Goal: Task Accomplishment & Management: Complete application form

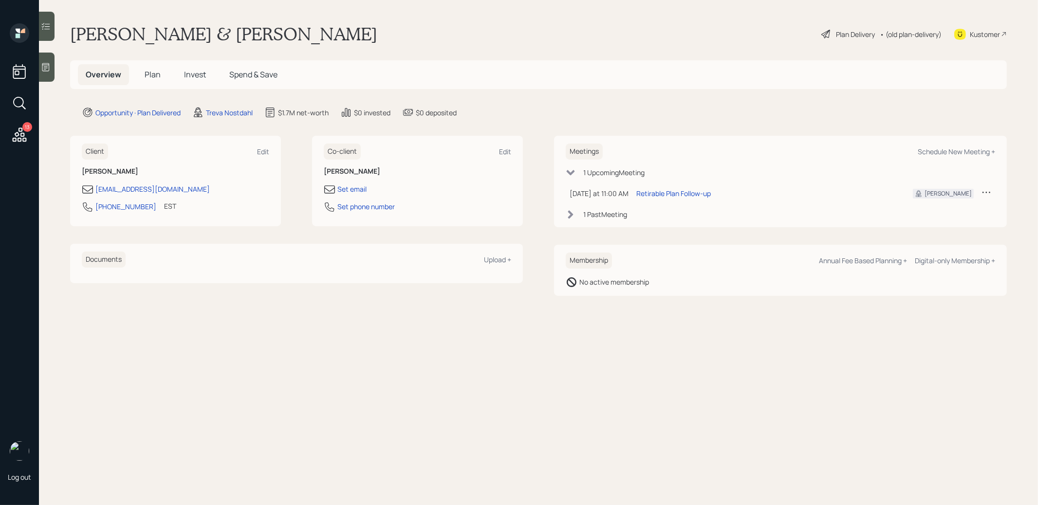
click at [159, 74] on span "Plan" at bounding box center [153, 74] width 16 height 11
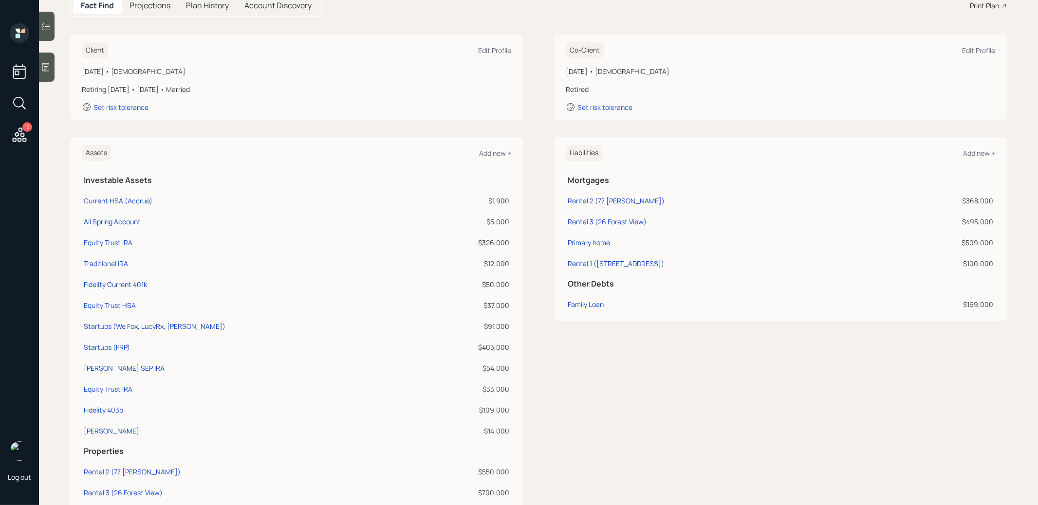
scroll to position [114, 0]
click at [112, 240] on div "Equity Trust IRA" at bounding box center [108, 241] width 49 height 10
select select "ira"
select select "balanced"
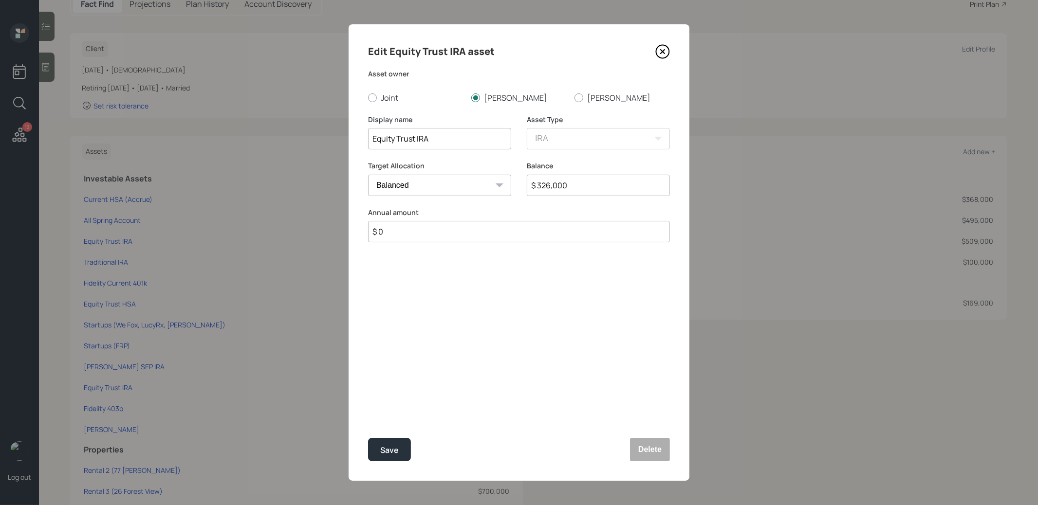
click at [466, 140] on input "Equity Trust IRA" at bounding box center [439, 138] width 143 height 21
type input "Equity Trust IRA (Self Directed /Alts)"
click at [400, 448] on button "Save" at bounding box center [389, 449] width 43 height 23
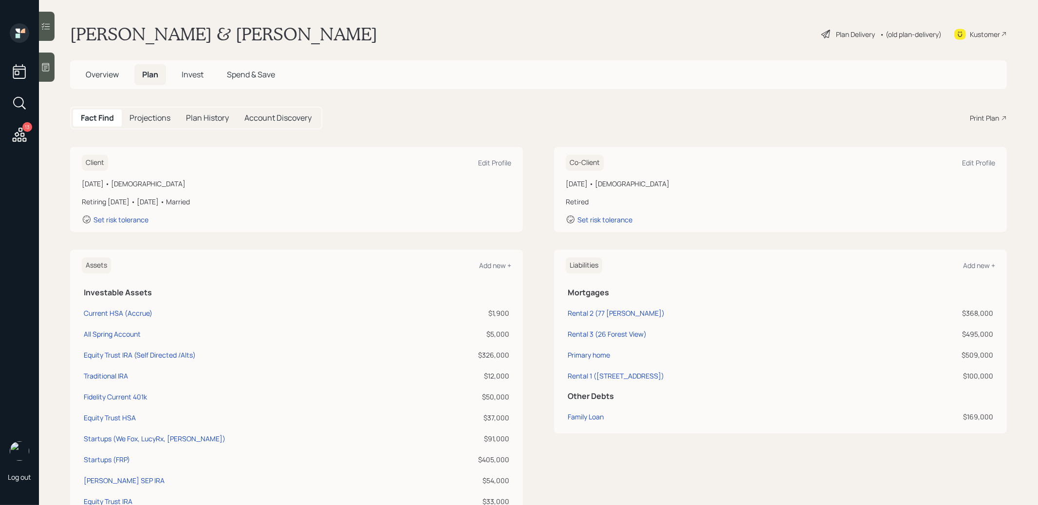
click at [196, 74] on span "Invest" at bounding box center [193, 74] width 22 height 11
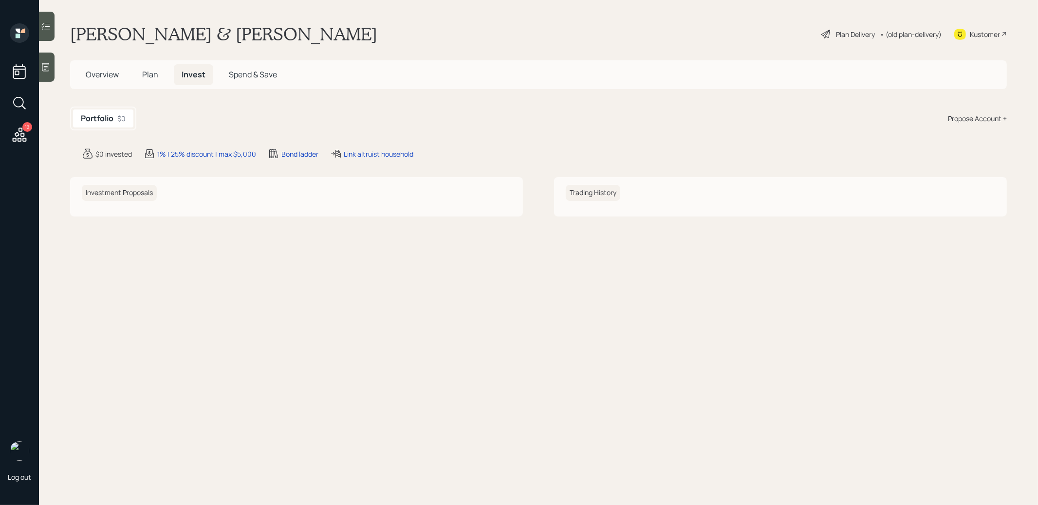
click at [96, 72] on span "Overview" at bounding box center [102, 74] width 33 height 11
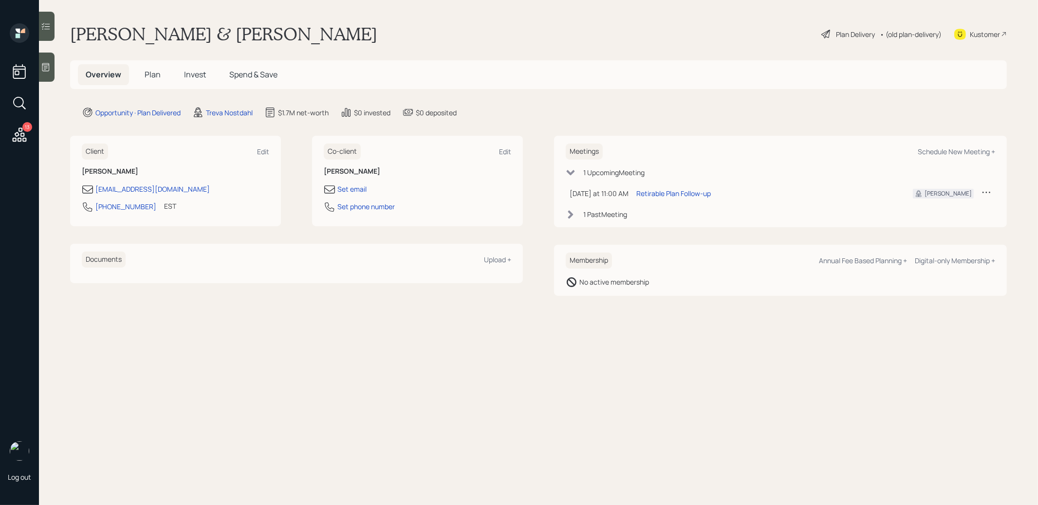
click at [153, 74] on span "Plan" at bounding box center [153, 74] width 16 height 11
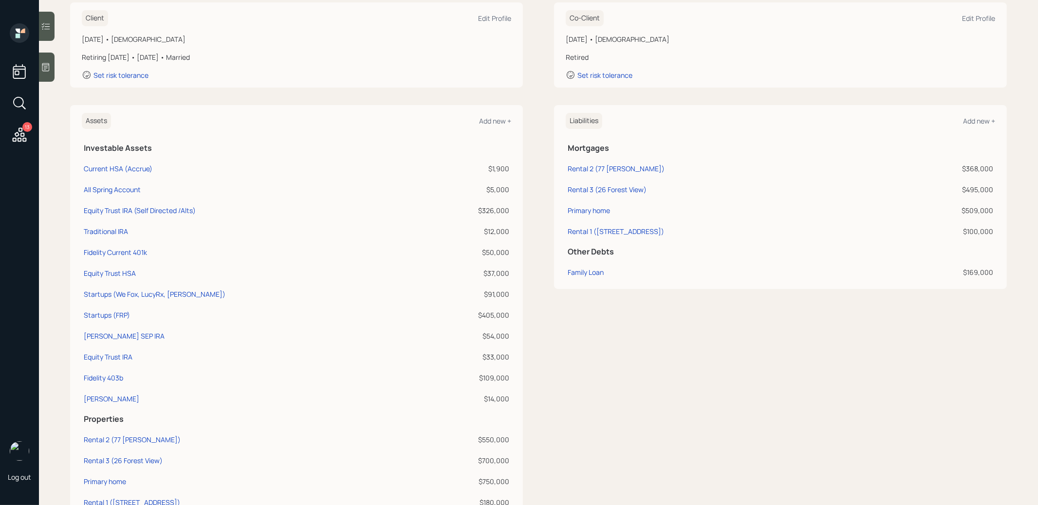
scroll to position [149, 0]
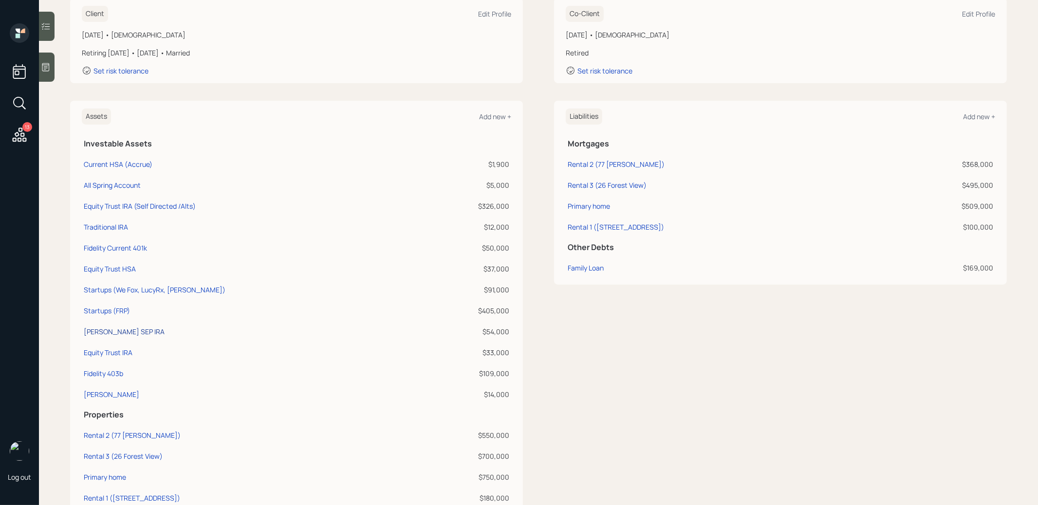
click at [101, 329] on div "[PERSON_NAME] SEP IRA" at bounding box center [124, 332] width 81 height 10
select select "balanced"
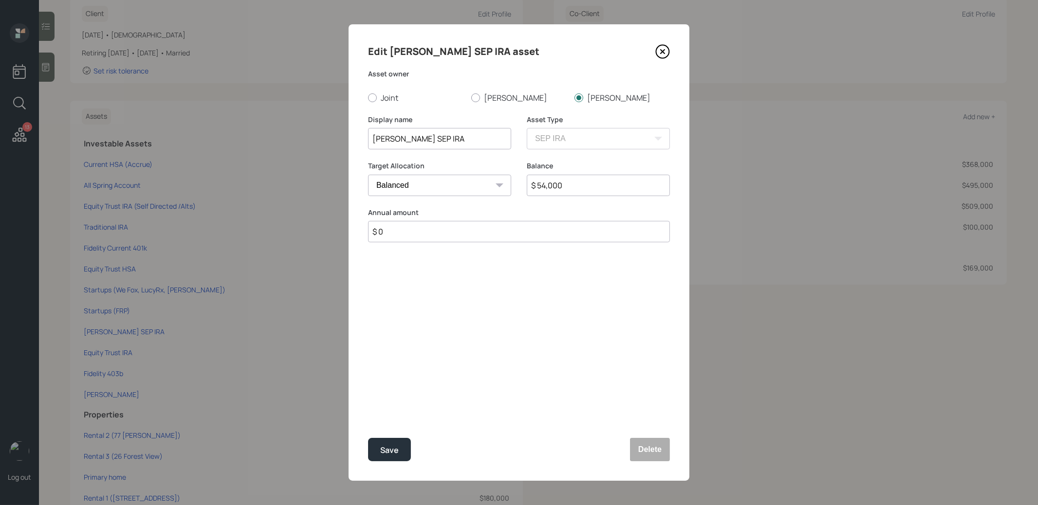
click at [660, 52] on icon at bounding box center [662, 51] width 15 height 15
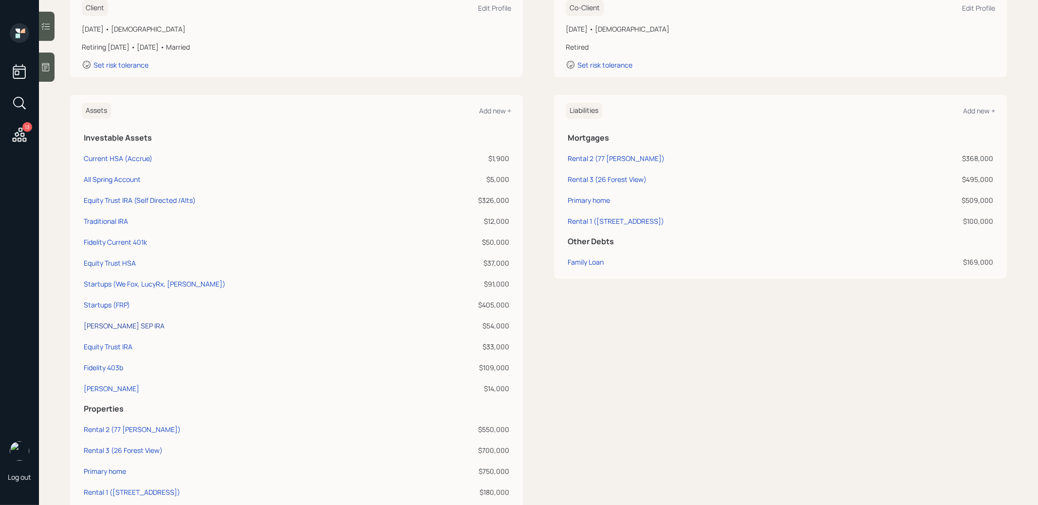
scroll to position [153, 0]
click at [116, 242] on div "Fidelity Current 401k" at bounding box center [115, 244] width 63 height 10
select select "company_sponsored"
select select "balanced"
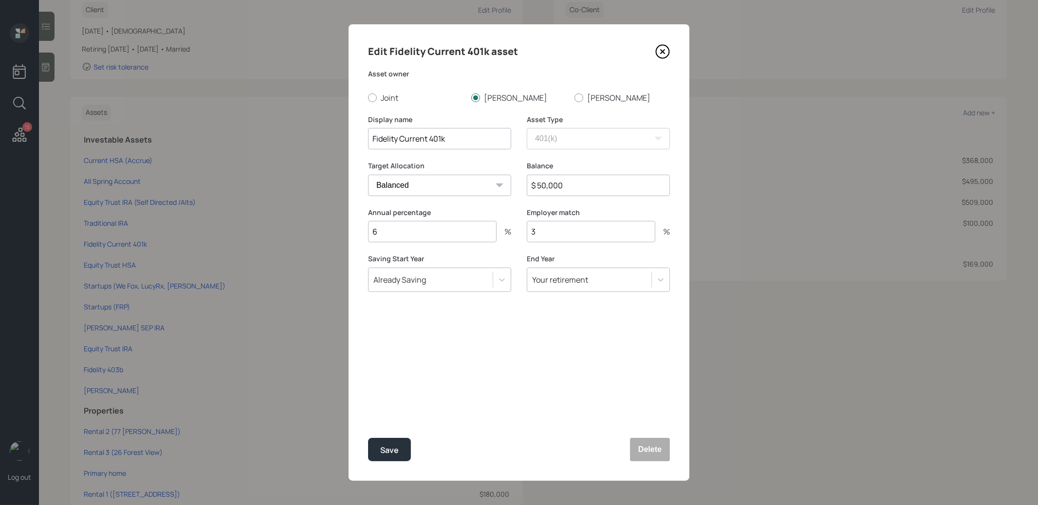
click at [663, 51] on icon at bounding box center [663, 52] width 4 height 4
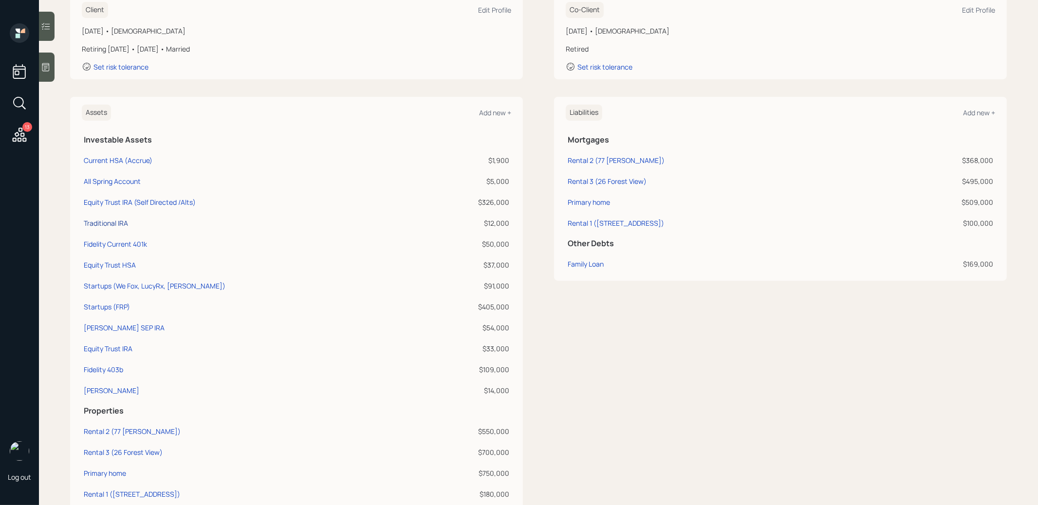
click at [109, 220] on div "Traditional IRA" at bounding box center [106, 223] width 44 height 10
select select "ira"
select select "balanced"
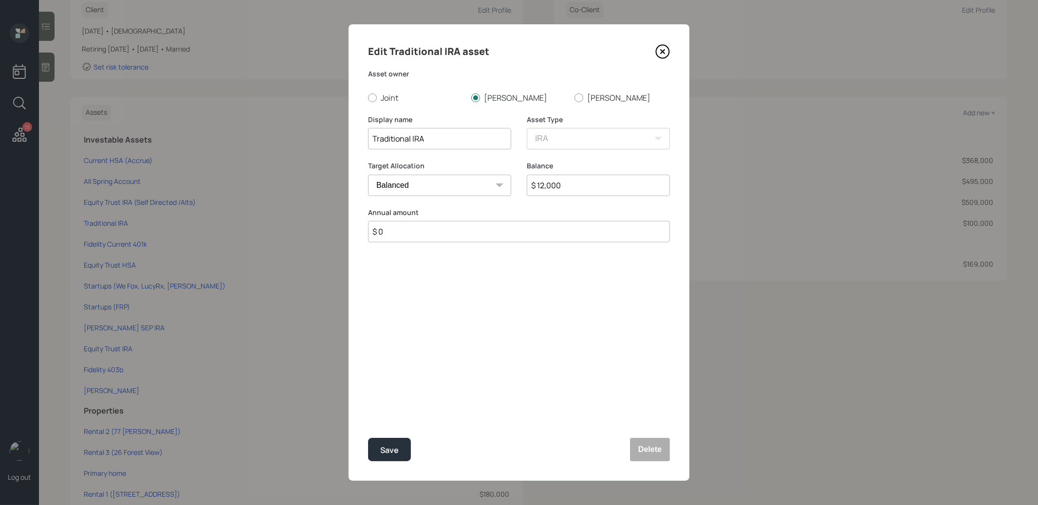
click at [662, 53] on icon at bounding box center [662, 51] width 15 height 15
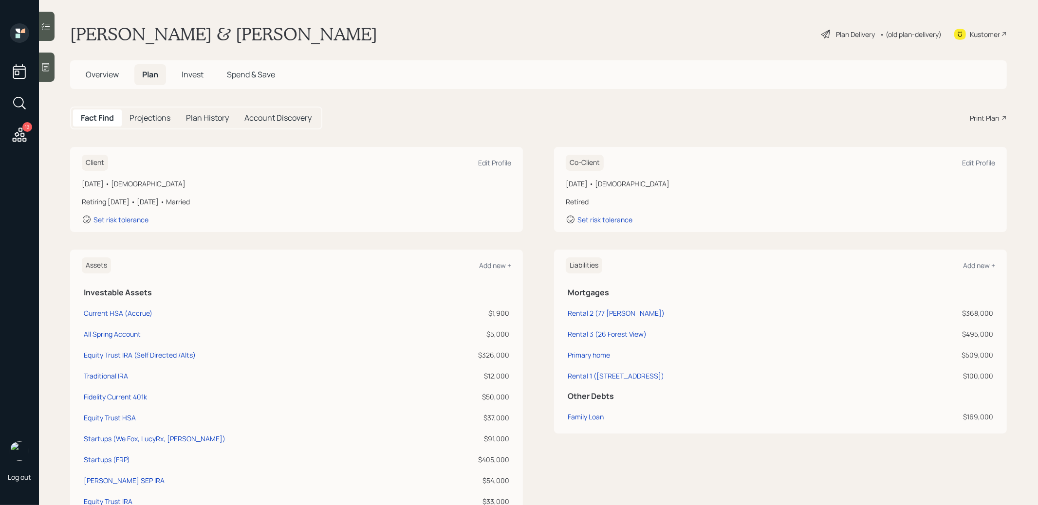
click at [827, 35] on icon at bounding box center [826, 34] width 12 height 12
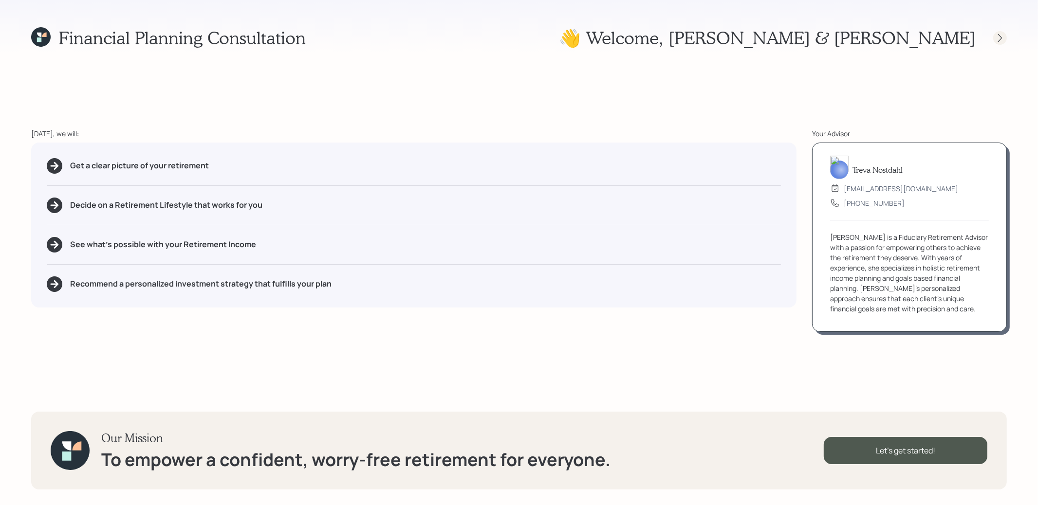
click at [999, 38] on icon at bounding box center [1000, 38] width 10 height 10
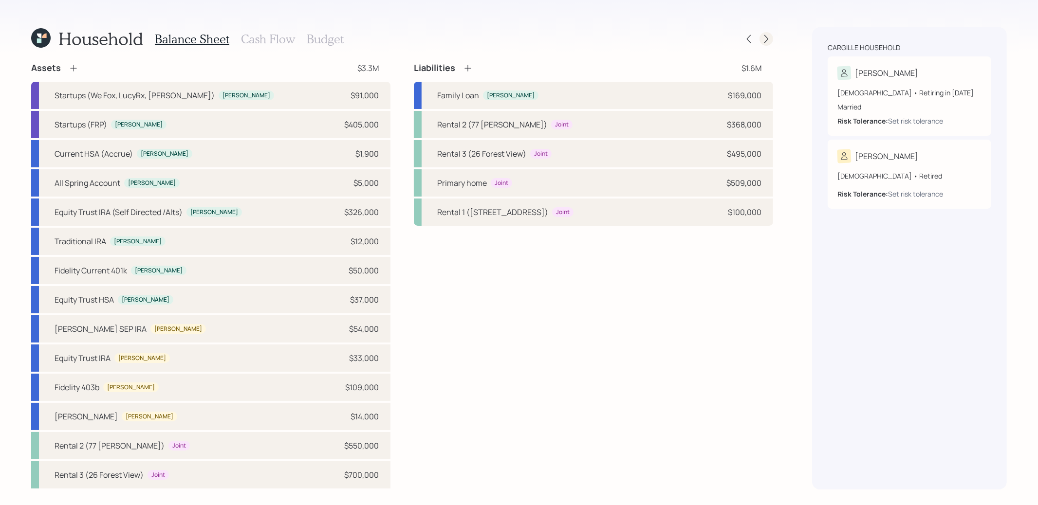
click at [765, 41] on icon at bounding box center [766, 39] width 4 height 8
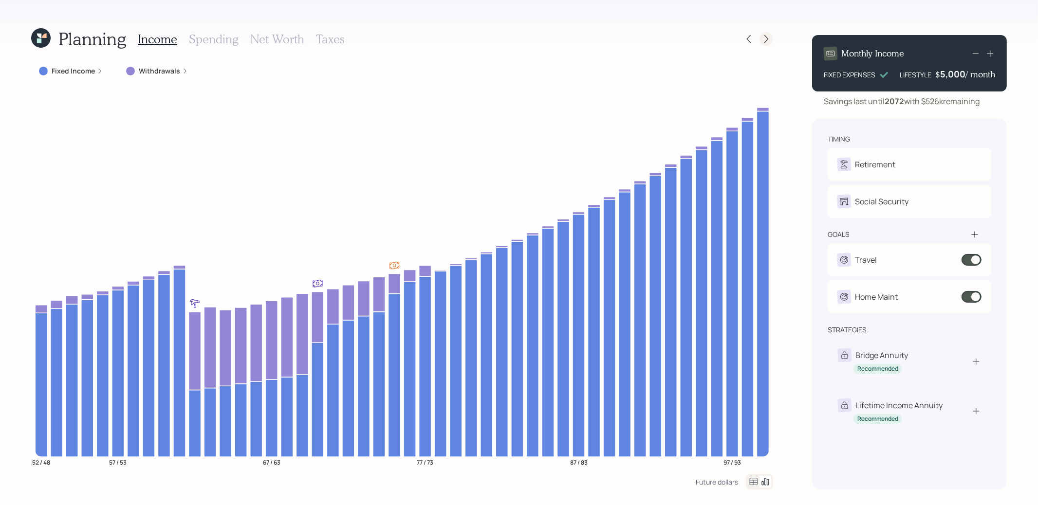
click at [765, 39] on icon at bounding box center [766, 39] width 10 height 10
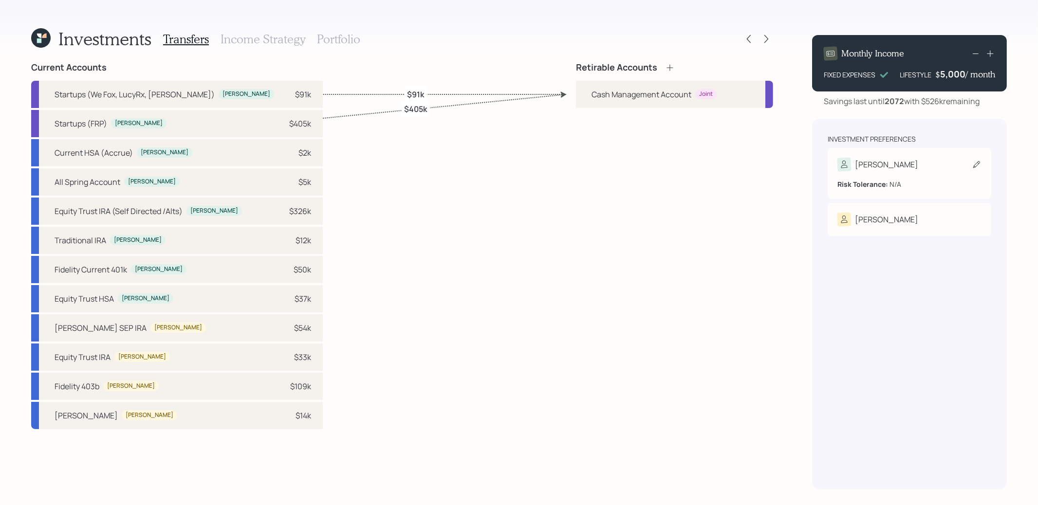
click at [978, 167] on icon at bounding box center [977, 165] width 10 height 10
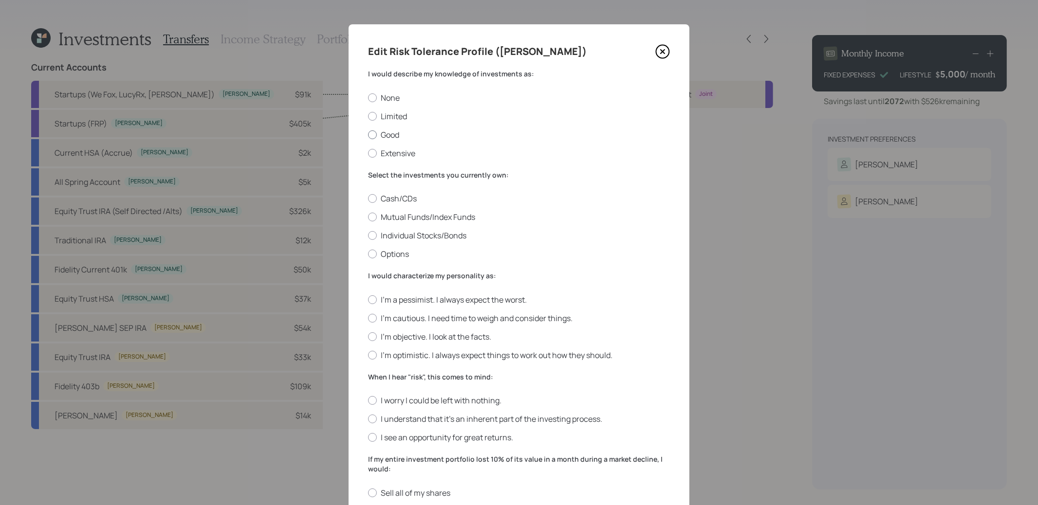
click at [372, 136] on div at bounding box center [372, 134] width 9 height 9
click at [368, 135] on input "Good" at bounding box center [368, 134] width 0 height 0
radio input "true"
click at [373, 237] on div at bounding box center [372, 235] width 9 height 9
click at [368, 236] on input "Individual Stocks/Bonds" at bounding box center [368, 236] width 0 height 0
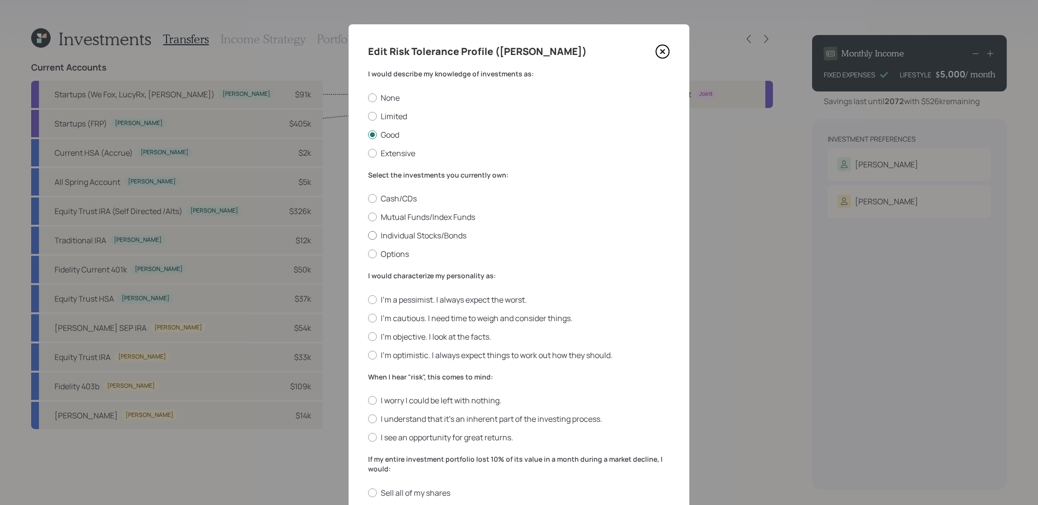
radio input "true"
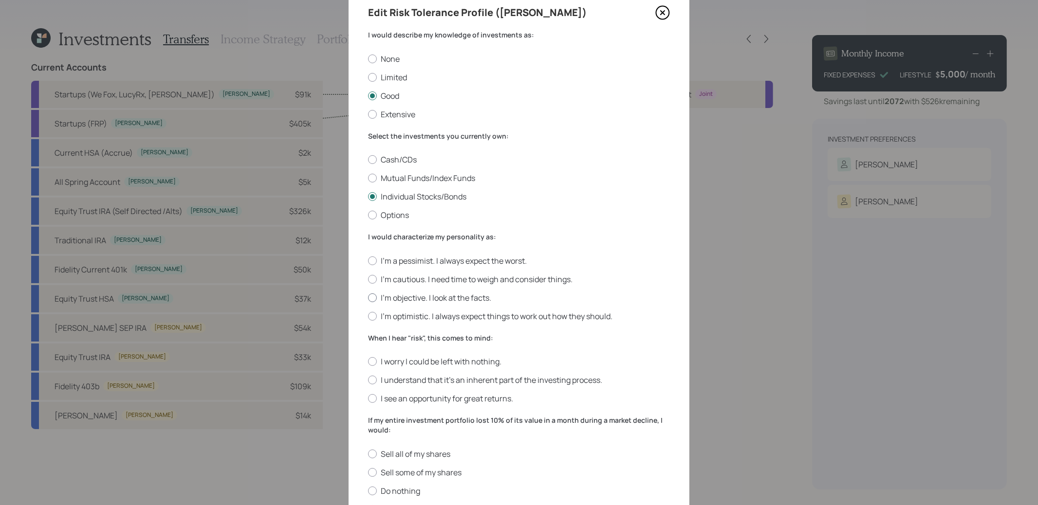
click at [372, 299] on div at bounding box center [372, 298] width 9 height 9
click at [368, 298] on input "I'm objective. I look at the facts." at bounding box center [368, 297] width 0 height 0
radio input "true"
click at [371, 384] on div at bounding box center [372, 380] width 9 height 9
click at [368, 381] on input "I understand that it’s an inherent part of the investing process." at bounding box center [368, 380] width 0 height 0
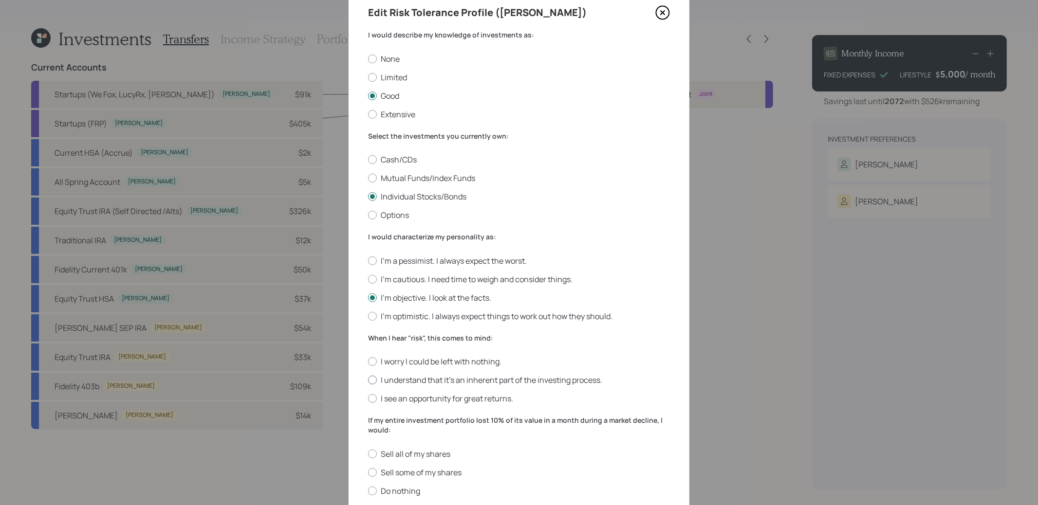
radio input "true"
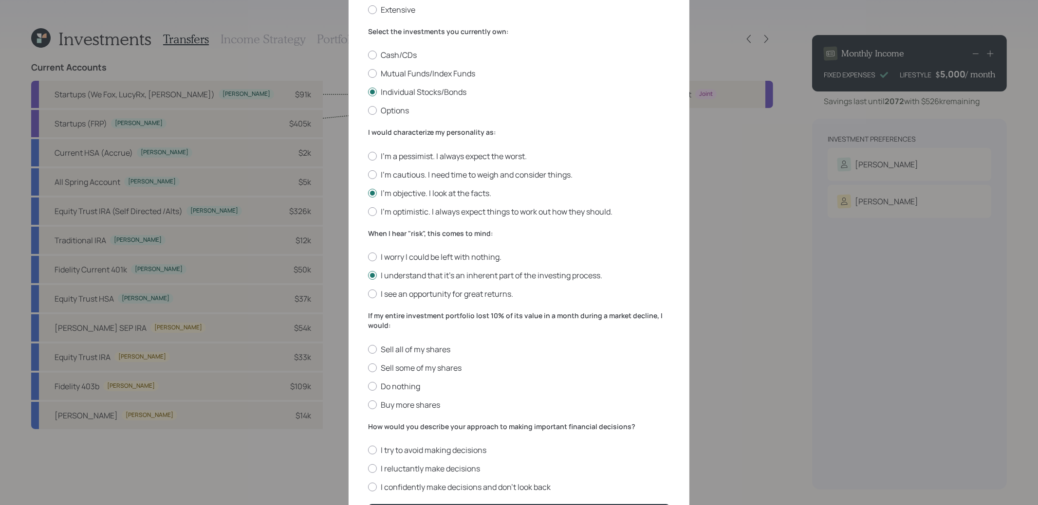
scroll to position [166, 0]
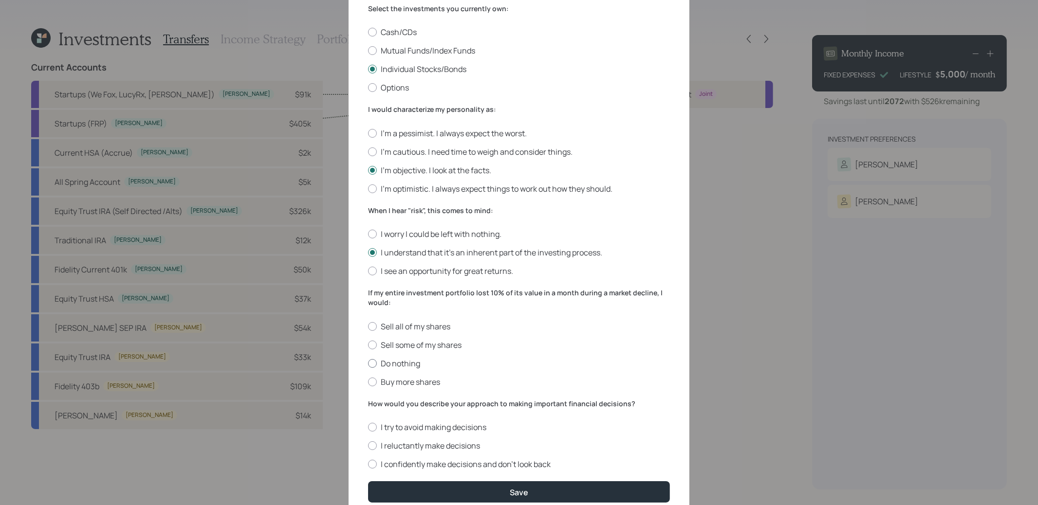
click at [373, 364] on div at bounding box center [372, 363] width 9 height 9
click at [368, 364] on input "Do nothing" at bounding box center [368, 363] width 0 height 0
radio input "true"
click at [373, 466] on div at bounding box center [372, 464] width 9 height 9
click at [368, 465] on input "I confidently make decisions and don’t look back" at bounding box center [368, 464] width 0 height 0
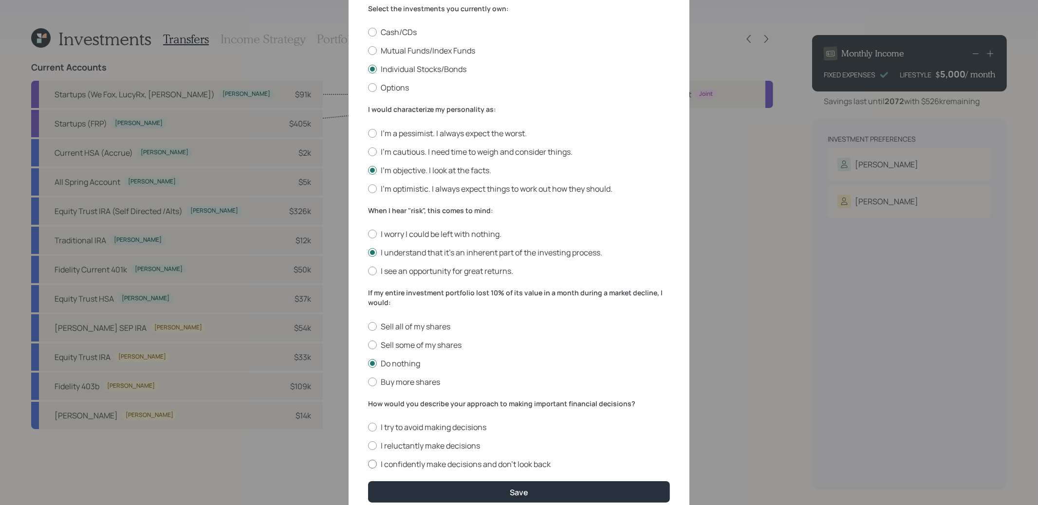
radio input "true"
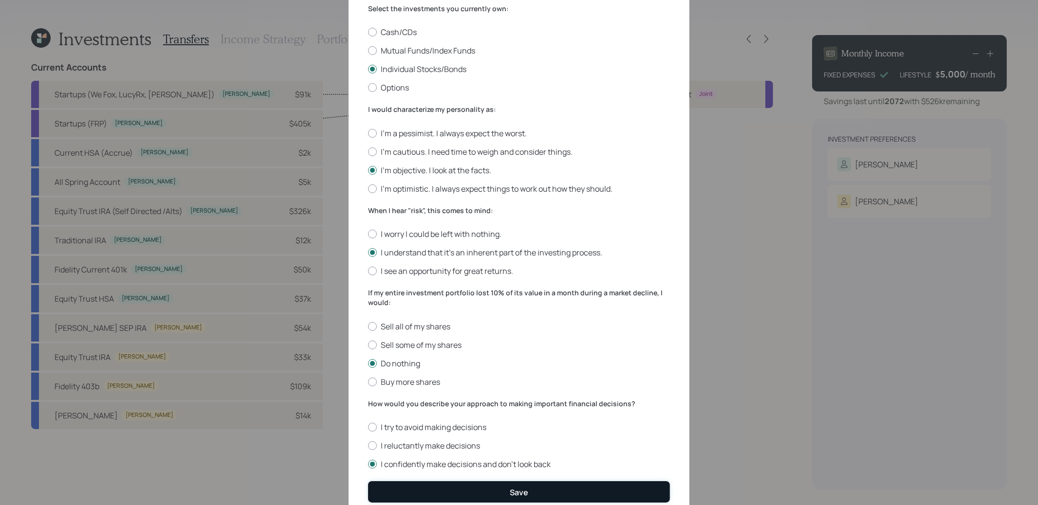
click at [382, 493] on button "Save" at bounding box center [519, 491] width 302 height 21
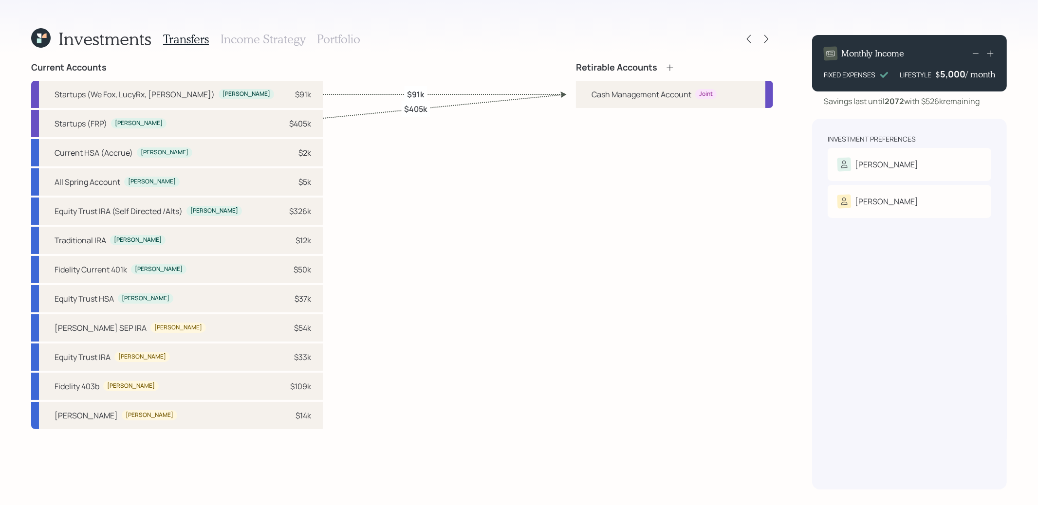
click at [670, 66] on icon at bounding box center [669, 67] width 6 height 6
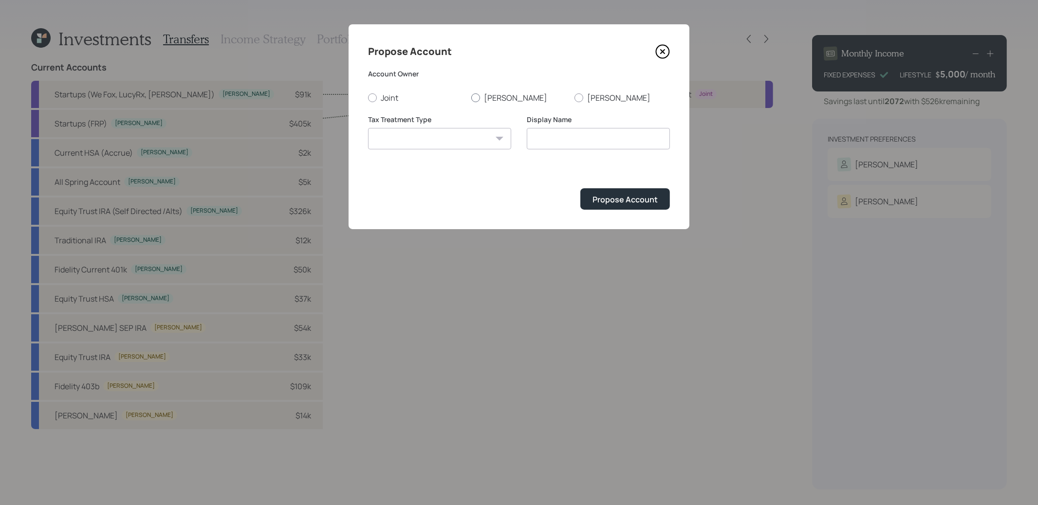
click at [476, 96] on div at bounding box center [475, 97] width 9 height 9
click at [471, 97] on input "Robin" at bounding box center [471, 97] width 0 height 0
radio input "true"
click at [467, 137] on select "Roth Taxable Traditional" at bounding box center [439, 138] width 143 height 21
select select "traditional"
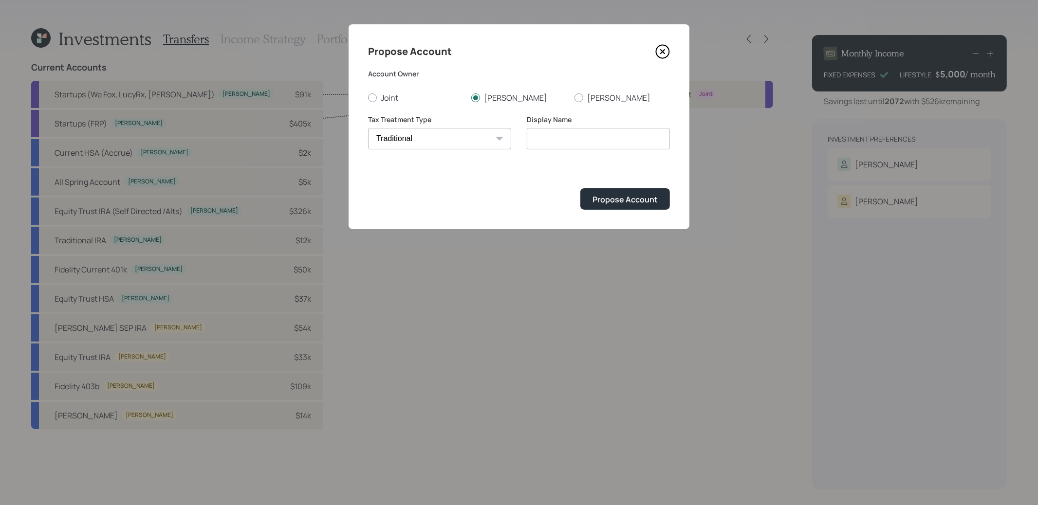
click at [368, 128] on select "Roth Taxable Traditional" at bounding box center [439, 138] width 143 height 21
click at [562, 139] on input "Traditional" at bounding box center [598, 138] width 143 height 21
type input "IRA"
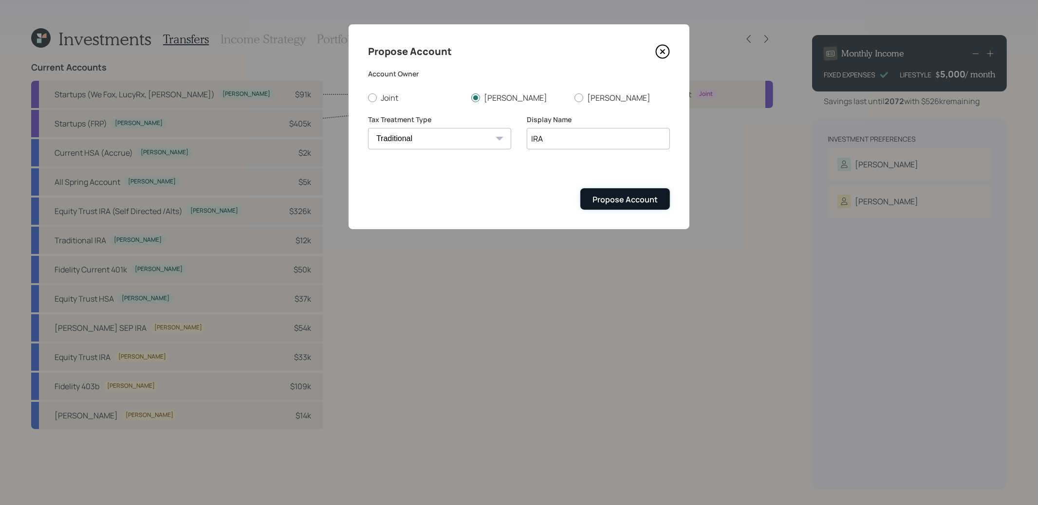
click at [628, 203] on div "Propose Account" at bounding box center [624, 199] width 65 height 11
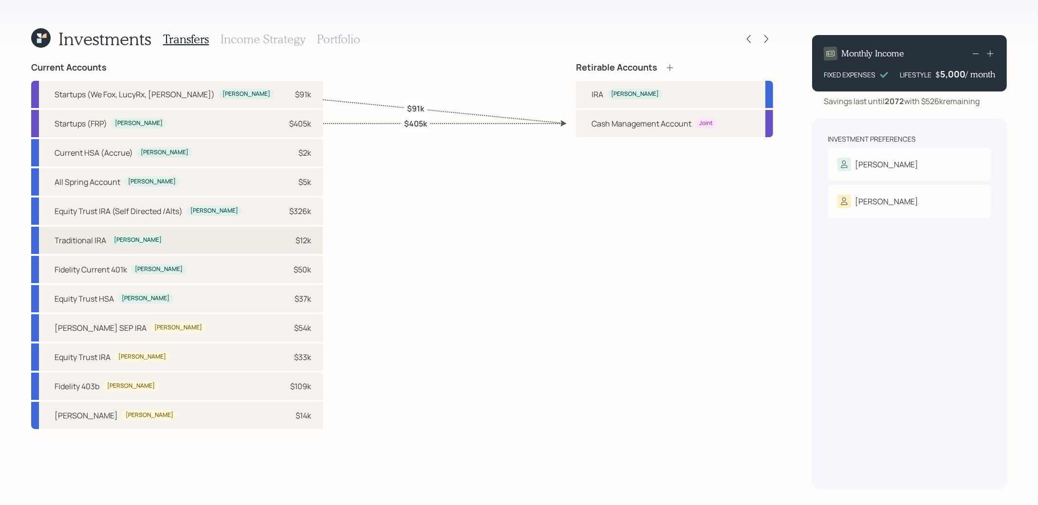
click at [198, 242] on div "Traditional IRA Robin $12k" at bounding box center [177, 240] width 292 height 27
click at [600, 92] on div "IRA" at bounding box center [597, 95] width 12 height 12
select select "6253c673-e683-4f30-a7c9-24b8c3c9082c"
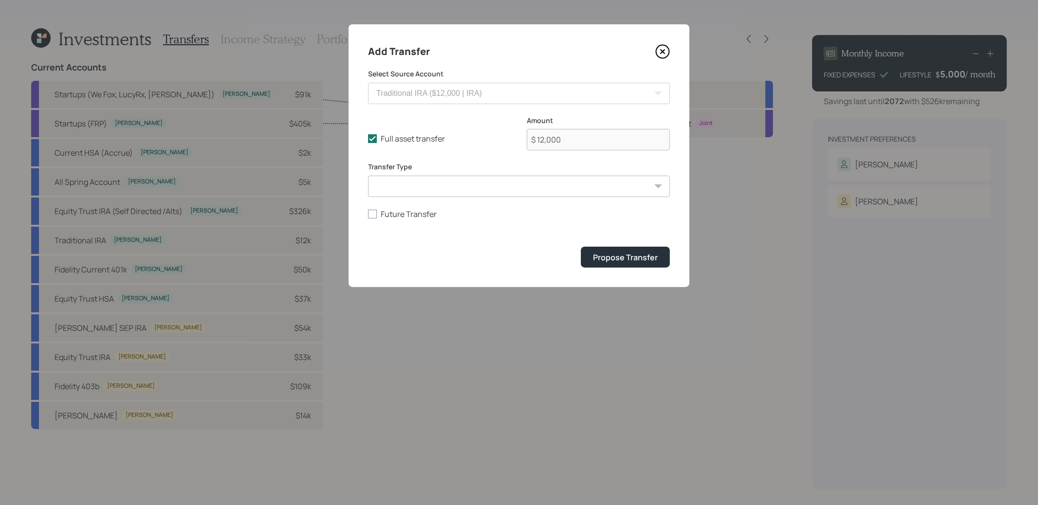
click at [404, 185] on select "ACAT Transfer Non ACAT Transfer Capitalize Rollover Rollover Deposit" at bounding box center [519, 186] width 302 height 21
select select "acat_transfer"
click at [368, 176] on select "ACAT Transfer Non ACAT Transfer Capitalize Rollover Rollover Deposit" at bounding box center [519, 186] width 302 height 21
click at [615, 260] on div "Propose Transfer" at bounding box center [625, 257] width 65 height 11
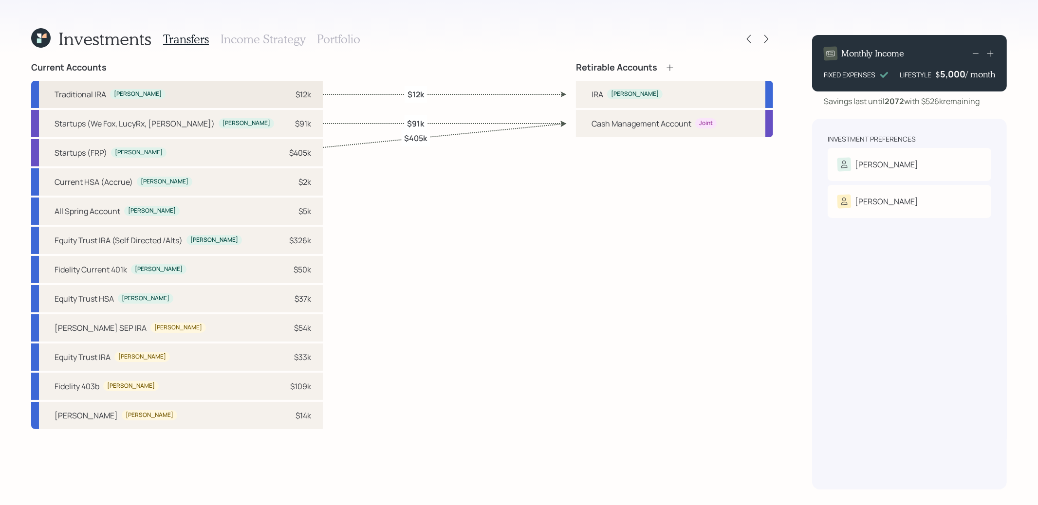
click at [206, 98] on div "Traditional IRA Robin $12k" at bounding box center [177, 94] width 292 height 27
click at [492, 93] on div "Current Accounts Traditional IRA Robin $12k Startups (We Fox, LucyRx, Pandion) …" at bounding box center [402, 275] width 742 height 427
click at [668, 70] on icon at bounding box center [670, 68] width 10 height 10
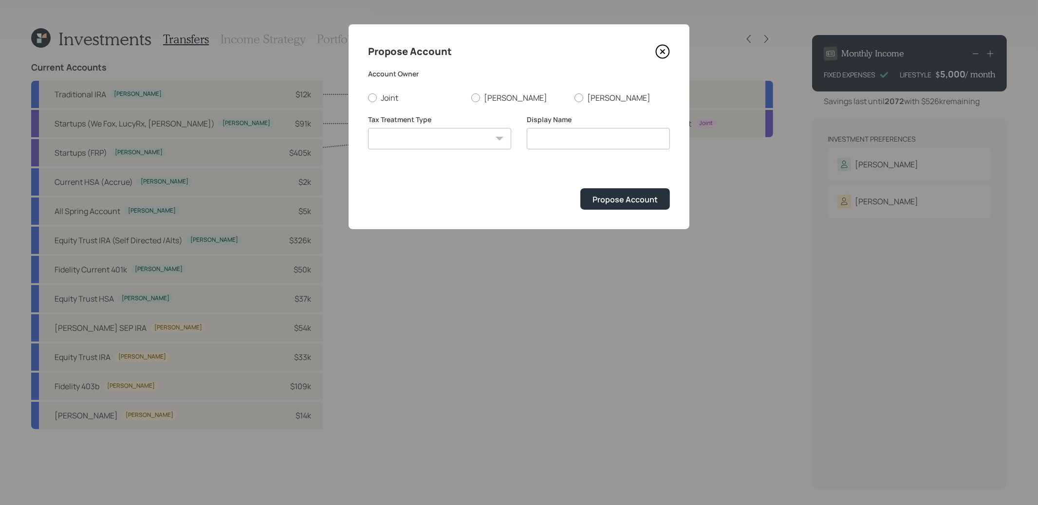
click at [661, 50] on icon at bounding box center [663, 52] width 4 height 4
